Goal: Information Seeking & Learning: Learn about a topic

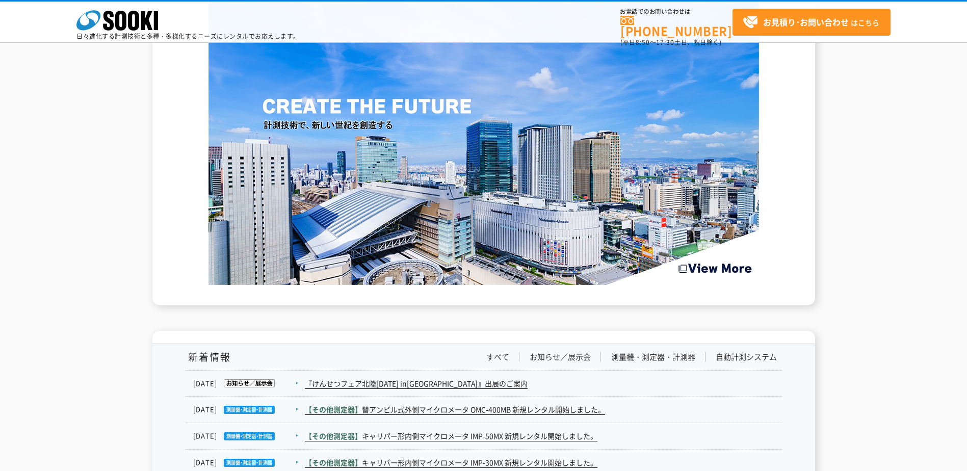
scroll to position [1529, 0]
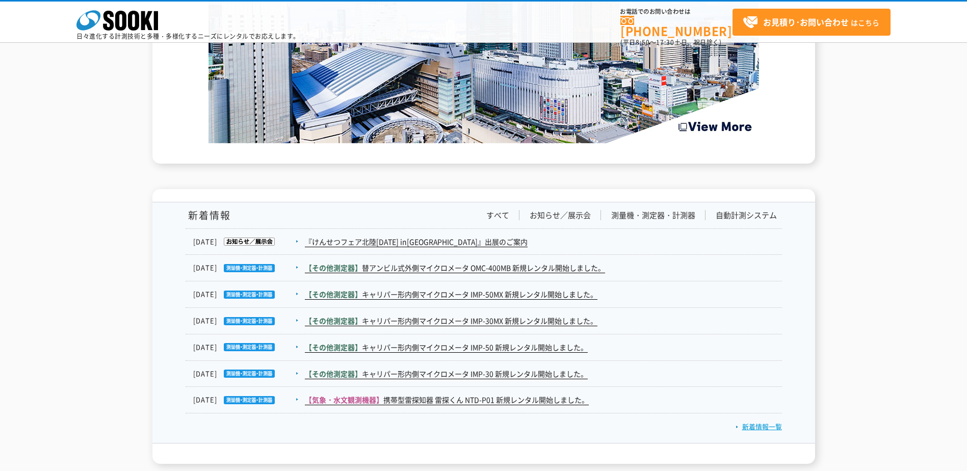
click at [762, 427] on link "新着情報一覧" at bounding box center [759, 427] width 46 height 10
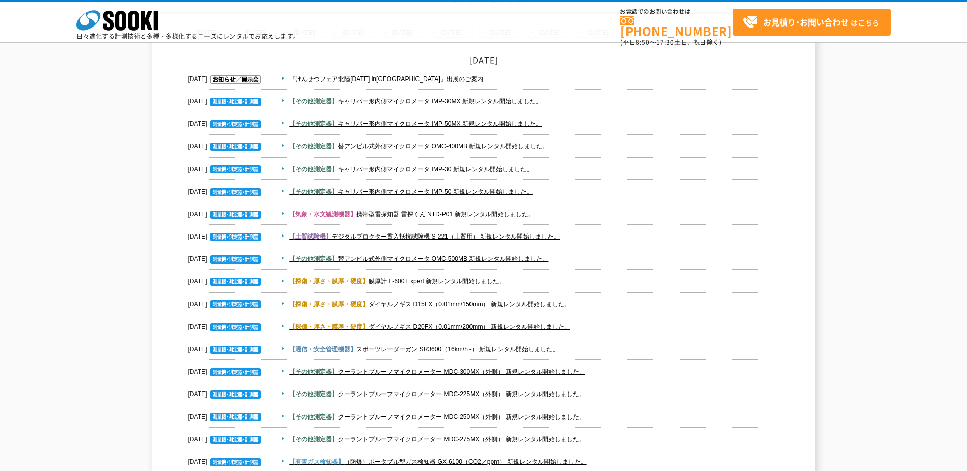
scroll to position [153, 0]
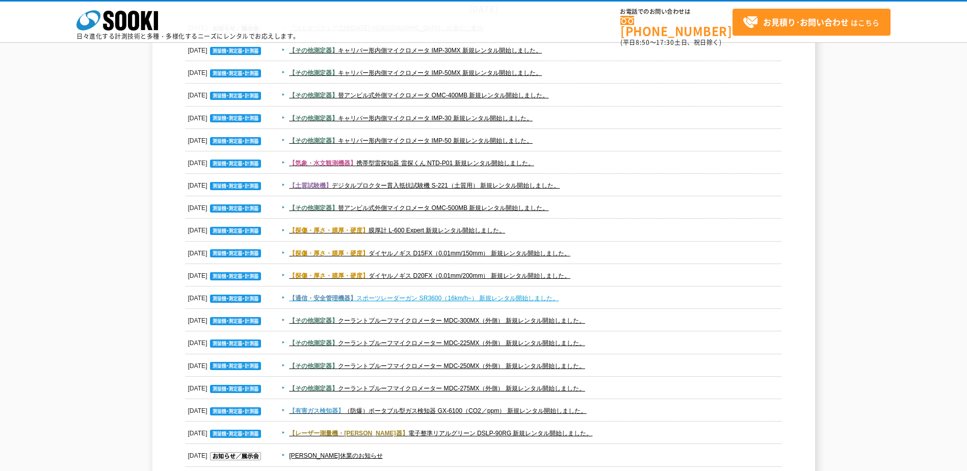
click at [470, 299] on link "【通信・安全管理機器】 スポーツレーダーガン SR3600（16km/h~） 新規レンタル開始しました。" at bounding box center [424, 298] width 270 height 7
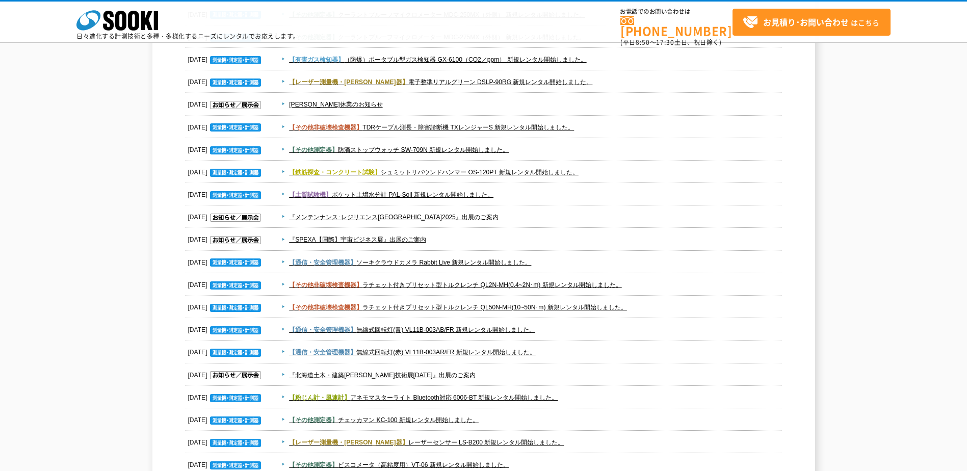
scroll to position [510, 0]
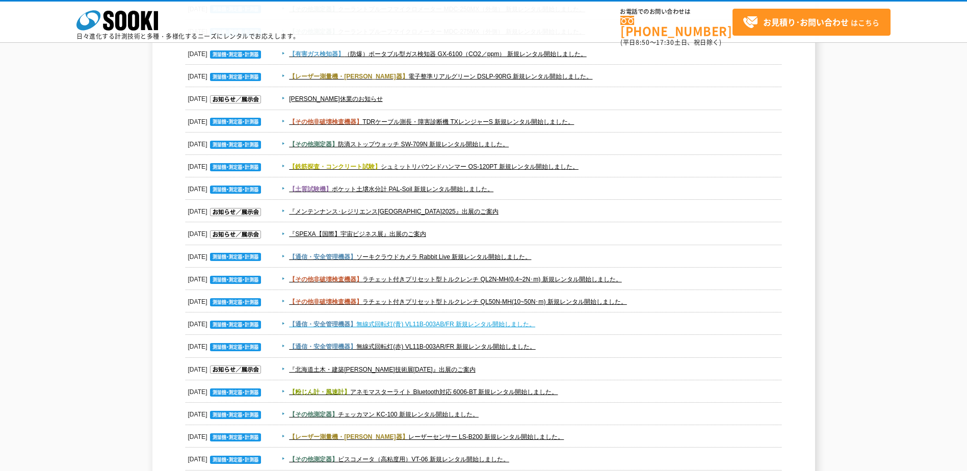
click at [471, 324] on link "【通信・安全管理機器】 無線式回転灯(青) VL11B-003AB/FR 新規レンタル開始しました。" at bounding box center [412, 324] width 246 height 7
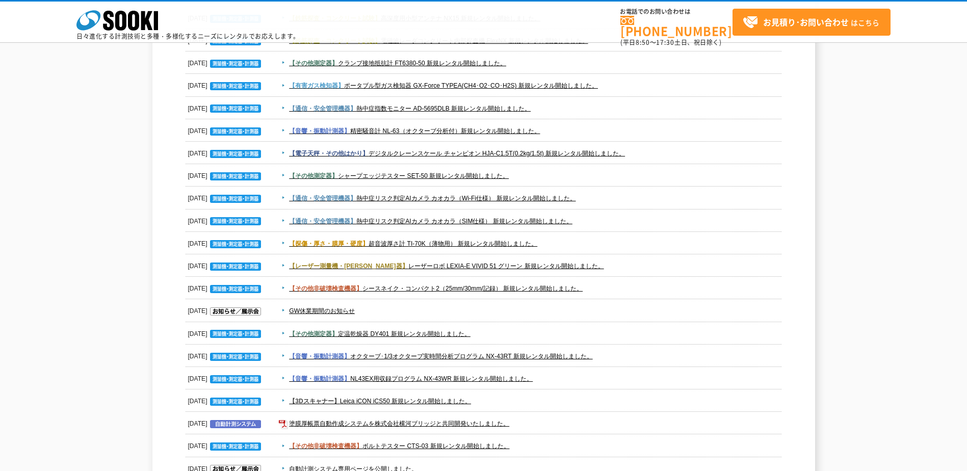
scroll to position [1020, 0]
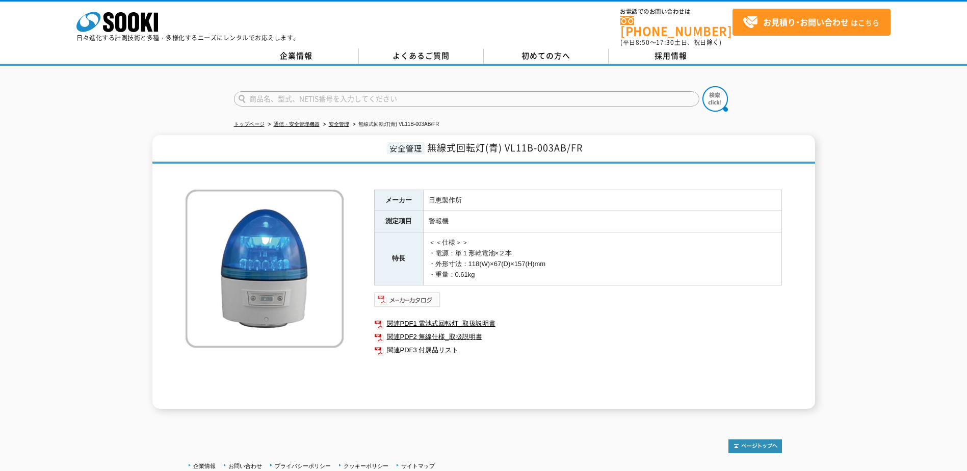
click at [416, 294] on img at bounding box center [407, 300] width 67 height 16
click at [459, 333] on link "関連PDF2 無線仕様_取扱説明書" at bounding box center [578, 336] width 408 height 13
click at [487, 317] on link "関連PDF1 電池式回転灯_取扱説明書" at bounding box center [578, 323] width 408 height 13
